Goal: Task Accomplishment & Management: Manage account settings

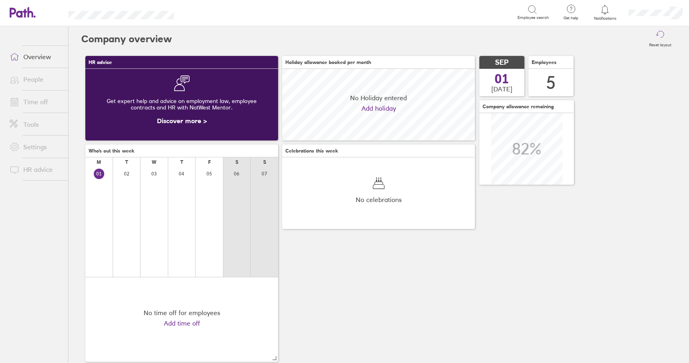
scroll to position [72, 193]
click at [52, 101] on link "Time off" at bounding box center [35, 102] width 65 height 16
